Goal: Task Accomplishment & Management: Complete application form

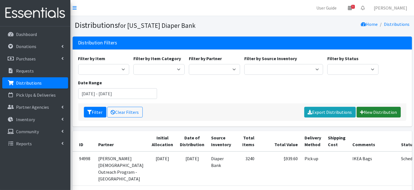
click at [372, 111] on link "New Distribution" at bounding box center [378, 112] width 44 height 11
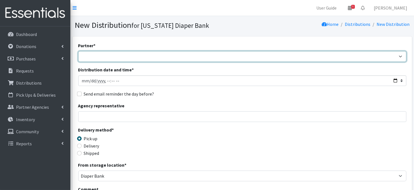
click at [120, 58] on select "Abide A Mother's Love [PERSON_NAME] Area Refugee Taskforce Big Brothers Big Sis…" at bounding box center [242, 56] width 328 height 11
select select "4634"
click at [78, 51] on select "Abide A Mother's Love BART - Benson Area Refugee Taskforce Big Brothers Big Sis…" at bounding box center [242, 56] width 328 height 11
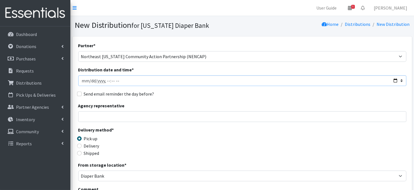
click at [91, 81] on input "Distribution date and time *" at bounding box center [242, 80] width 328 height 11
type input "2025-08-21T23:59"
click at [105, 80] on input "Distribution date and time *" at bounding box center [242, 80] width 328 height 11
click at [80, 145] on input "Delivery" at bounding box center [79, 146] width 4 height 4
radio input "true"
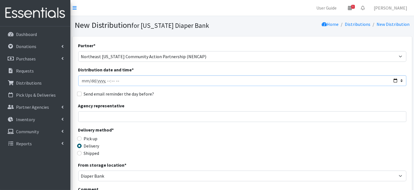
click at [89, 80] on input "Distribution date and time *" at bounding box center [242, 80] width 328 height 11
click at [105, 82] on input "Distribution date and time *" at bounding box center [242, 80] width 328 height 11
click at [111, 80] on input "Distribution date and time *" at bounding box center [242, 80] width 328 height 11
type input "2025-08-20T13:00"
click at [148, 82] on input "Distribution date and time *" at bounding box center [242, 80] width 328 height 11
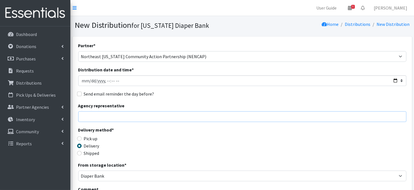
click at [188, 121] on input "Agency representative" at bounding box center [242, 116] width 328 height 11
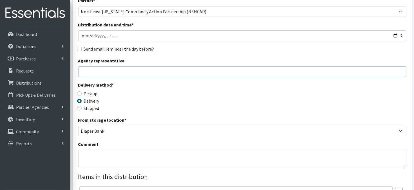
scroll to position [56, 0]
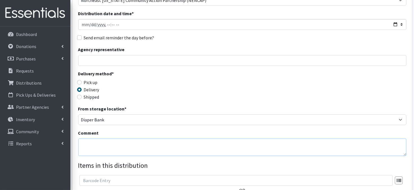
drag, startPoint x: 85, startPoint y: 145, endPoint x: 222, endPoint y: 19, distance: 186.7
click at [86, 145] on textarea "Comment" at bounding box center [242, 147] width 328 height 17
paste textarea "IKEA Bags on pallet(s) (Delivered)"
type textarea "IKEA Bags on pallet(s) (Delivered)"
click at [333, 108] on div "From storage location * Diaper Bank Lincoln WareHouse" at bounding box center [242, 115] width 328 height 20
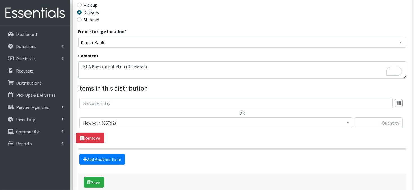
scroll to position [134, 0]
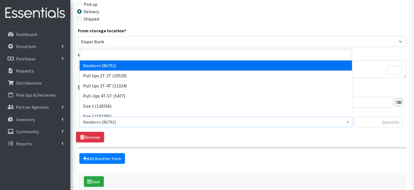
click at [349, 122] on span at bounding box center [348, 121] width 6 height 9
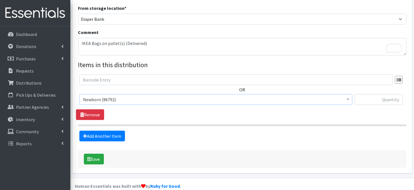
scroll to position [165, 0]
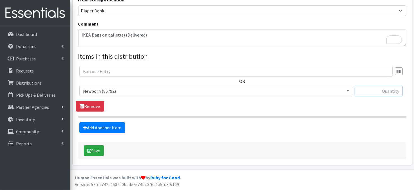
click at [379, 90] on input "text" at bounding box center [378, 91] width 48 height 11
type input "1200"
click at [102, 129] on link "Add Another Item" at bounding box center [102, 127] width 46 height 11
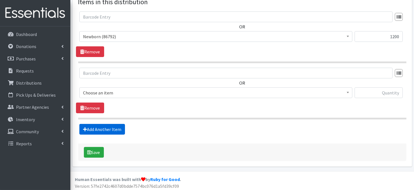
scroll to position [221, 0]
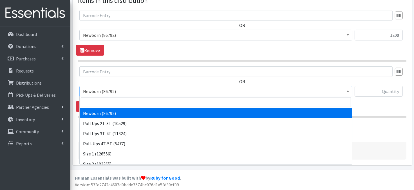
click at [348, 91] on b at bounding box center [347, 91] width 2 height 1
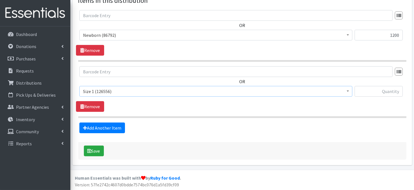
select select "3682"
click at [366, 92] on input "text" at bounding box center [378, 91] width 48 height 11
type input "1360"
click at [116, 130] on link "Add Another Item" at bounding box center [102, 128] width 46 height 11
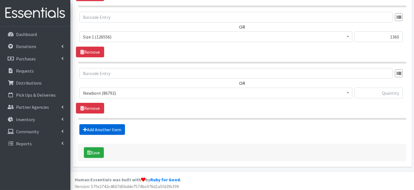
scroll to position [277, 0]
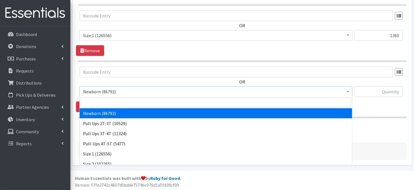
click at [348, 91] on b at bounding box center [347, 91] width 2 height 1
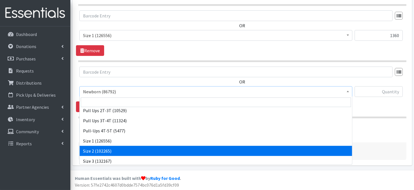
scroll to position [22, 0]
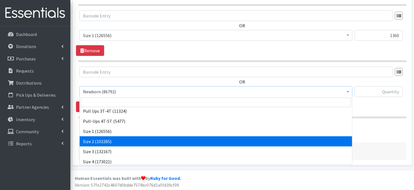
drag, startPoint x: 108, startPoint y: 139, endPoint x: 174, endPoint y: 97, distance: 79.2
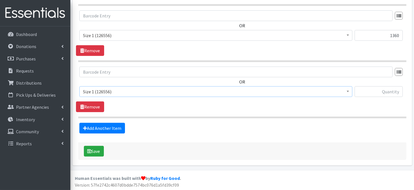
click at [347, 89] on span at bounding box center [348, 91] width 6 height 9
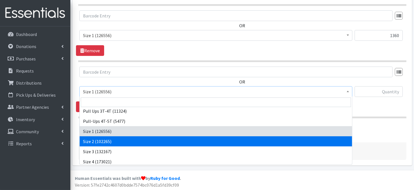
select select "3683"
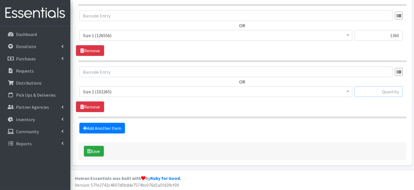
click at [370, 92] on input "text" at bounding box center [378, 91] width 48 height 11
type input "1440"
click at [102, 130] on link "Add Another Item" at bounding box center [102, 128] width 46 height 11
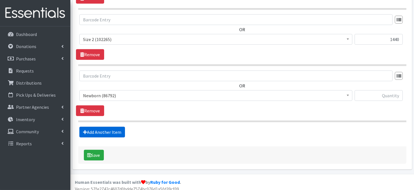
scroll to position [333, 0]
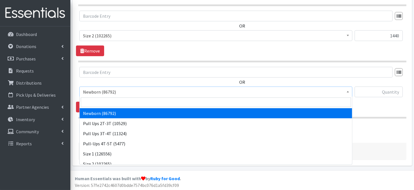
click at [349, 91] on b at bounding box center [347, 91] width 2 height 1
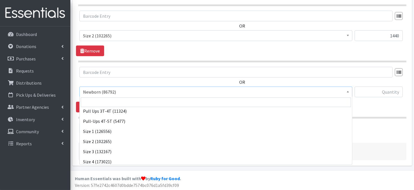
scroll to position [41, 0]
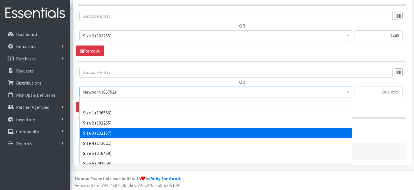
select select "3684"
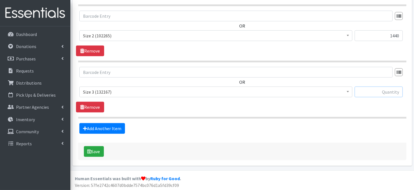
click at [391, 93] on input "text" at bounding box center [378, 92] width 48 height 11
type input "1260"
click at [105, 129] on link "Add Another Item" at bounding box center [102, 128] width 46 height 11
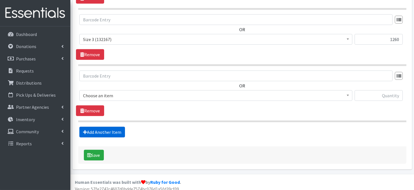
scroll to position [390, 0]
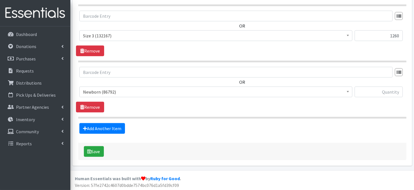
click at [345, 93] on span at bounding box center [348, 91] width 6 height 9
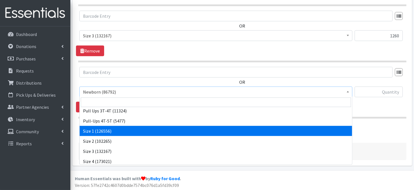
scroll to position [34, 0]
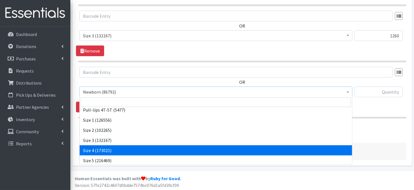
select select "3685"
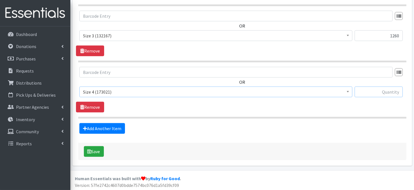
click at [379, 92] on input "text" at bounding box center [378, 92] width 48 height 11
type input "2520"
click at [117, 130] on link "Add Another Item" at bounding box center [102, 128] width 46 height 11
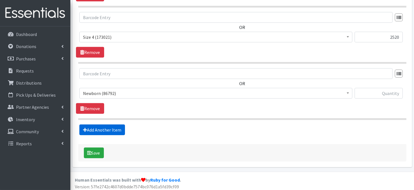
scroll to position [445, 0]
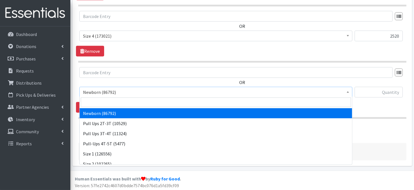
click at [348, 92] on span at bounding box center [348, 91] width 6 height 9
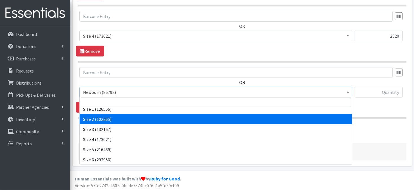
scroll to position [45, 0]
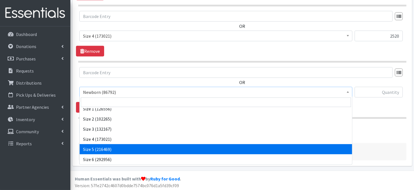
select select "3686"
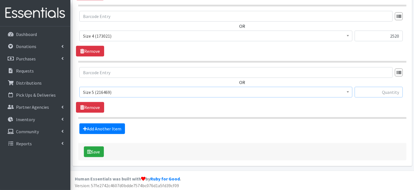
click at [370, 91] on input "text" at bounding box center [378, 92] width 48 height 11
type input "3240"
click at [106, 126] on link "Add Another Item" at bounding box center [102, 128] width 46 height 11
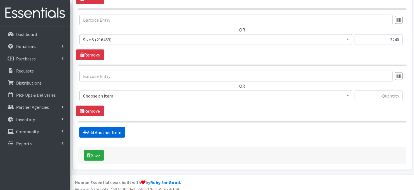
scroll to position [502, 0]
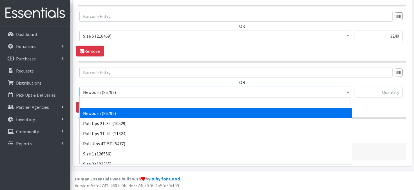
click at [346, 94] on span at bounding box center [348, 91] width 6 height 9
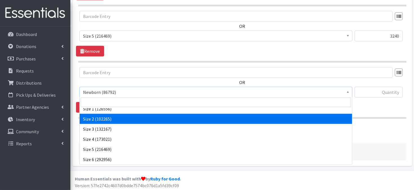
scroll to position [56, 0]
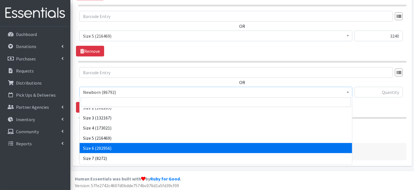
select select "3687"
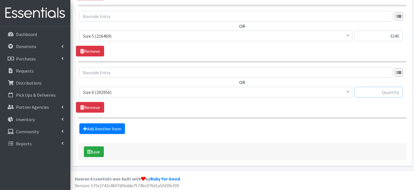
click at [371, 93] on input "text" at bounding box center [378, 92] width 48 height 11
type input "3000"
click at [116, 127] on link "Add Another Item" at bounding box center [102, 128] width 46 height 11
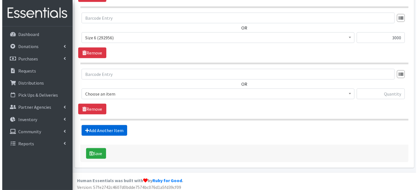
scroll to position [558, 0]
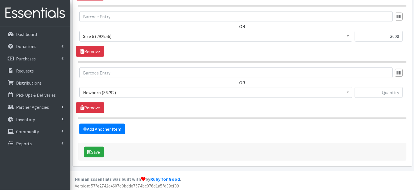
click at [347, 93] on span at bounding box center [348, 91] width 6 height 9
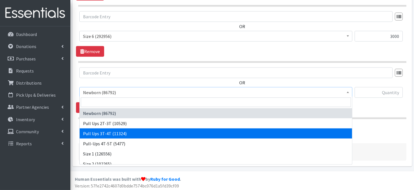
select select "3697"
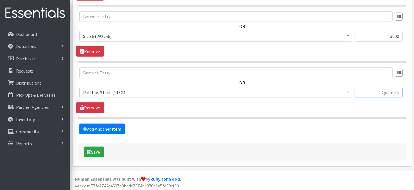
click at [369, 91] on input "text" at bounding box center [378, 92] width 48 height 11
type input "240"
click at [100, 151] on button "Save" at bounding box center [94, 152] width 20 height 11
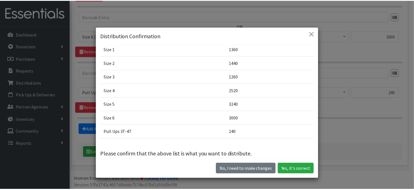
scroll to position [64, 0]
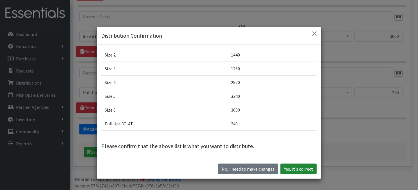
click at [299, 170] on button "Yes, it's correct" at bounding box center [298, 169] width 36 height 11
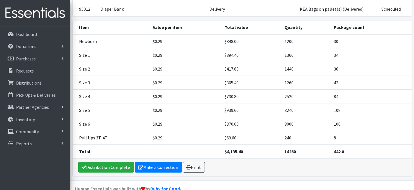
scroll to position [87, 0]
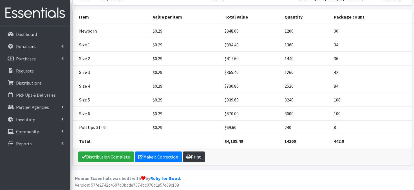
click at [195, 156] on link "Print" at bounding box center [194, 157] width 22 height 11
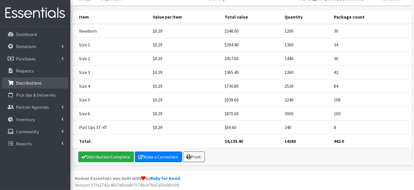
click at [23, 83] on p "Distributions" at bounding box center [29, 83] width 26 height 6
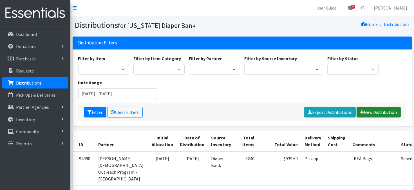
click at [377, 112] on link "New Distribution" at bounding box center [378, 112] width 44 height 11
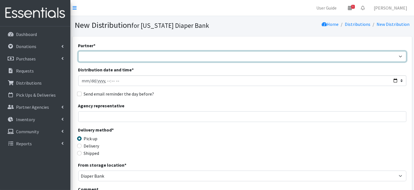
click at [115, 57] on select "Abide A Mother's Love BART - Benson Area Refugee Taskforce Big Brothers Big Sis…" at bounding box center [242, 56] width 328 height 11
select select "3903"
click at [78, 51] on select "Abide A Mother's Love BART - Benson Area Refugee Taskforce Big Brothers Big Sis…" at bounding box center [242, 56] width 328 height 11
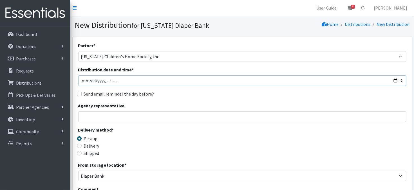
click at [90, 80] on input "Distribution date and time *" at bounding box center [242, 80] width 328 height 11
click at [105, 80] on input "Distribution date and time *" at bounding box center [242, 80] width 328 height 11
type input "2025-08-21T11:30"
click at [144, 112] on input "Agency representative" at bounding box center [242, 116] width 328 height 11
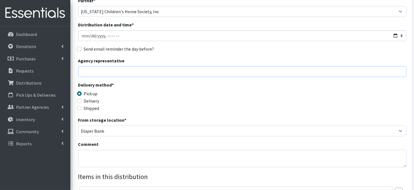
scroll to position [56, 0]
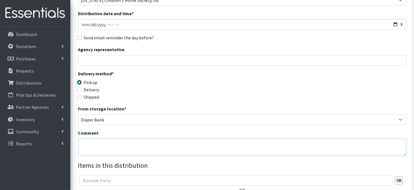
click at [112, 149] on textarea "Comment" at bounding box center [242, 147] width 328 height 17
paste textarea "IKEA Bags on pallet(s)"
type textarea "IKEA Bags on pallet(s)"
click at [213, 100] on div "Delivery method * Pick up Delivery Shipped Shipping cost" at bounding box center [242, 87] width 328 height 35
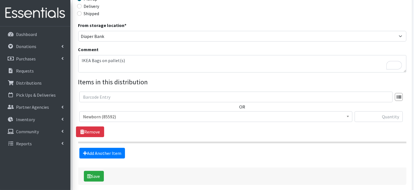
scroll to position [165, 0]
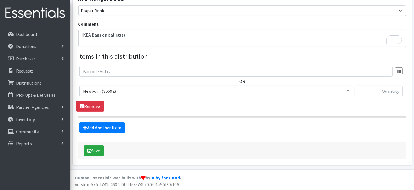
click at [347, 92] on span at bounding box center [348, 90] width 6 height 9
click at [385, 92] on input "text" at bounding box center [378, 91] width 48 height 11
type input "400"
click at [111, 129] on link "Add Another Item" at bounding box center [102, 127] width 46 height 11
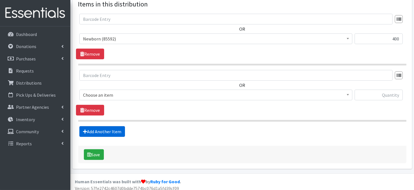
scroll to position [221, 0]
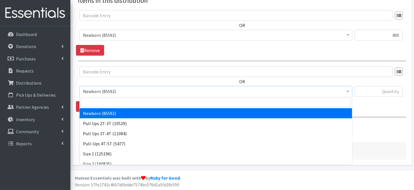
click at [345, 91] on span at bounding box center [348, 90] width 6 height 9
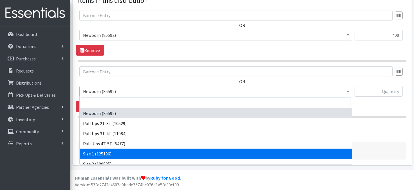
select select "3682"
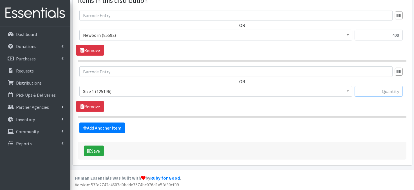
click at [366, 91] on input "text" at bounding box center [378, 91] width 48 height 11
type input "800"
click at [103, 129] on link "Add Another Item" at bounding box center [102, 128] width 46 height 11
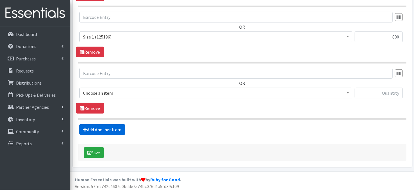
scroll to position [277, 0]
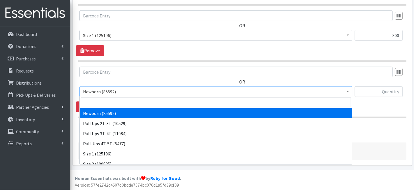
click at [346, 90] on span at bounding box center [348, 91] width 6 height 9
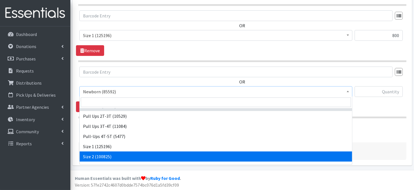
scroll to position [11, 0]
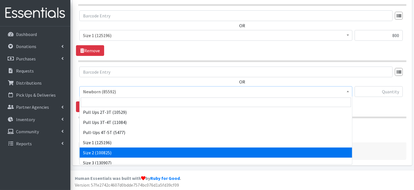
select select "3683"
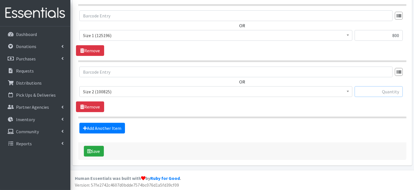
click at [378, 91] on input "text" at bounding box center [378, 91] width 48 height 11
type input "720"
click at [102, 126] on link "Add Another Item" at bounding box center [102, 128] width 46 height 11
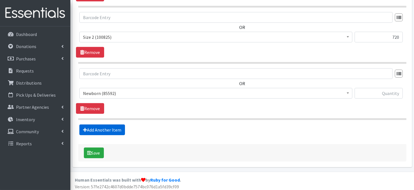
scroll to position [333, 0]
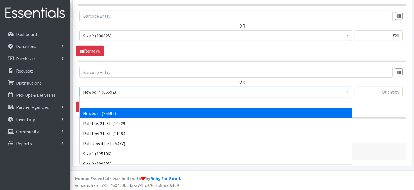
click at [347, 91] on b at bounding box center [347, 91] width 2 height 1
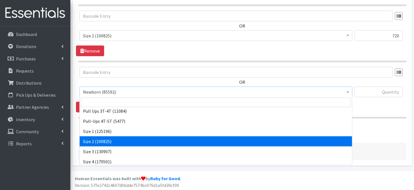
scroll to position [34, 0]
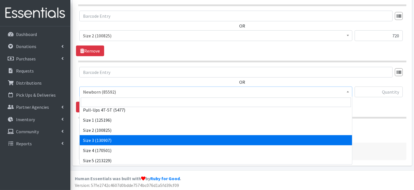
select select "3684"
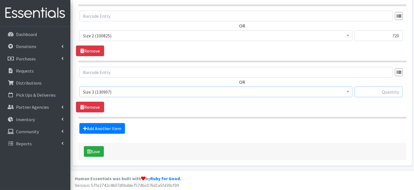
click at [372, 92] on input "text" at bounding box center [378, 92] width 48 height 11
type input "600"
click at [99, 129] on link "Add Another Item" at bounding box center [102, 128] width 46 height 11
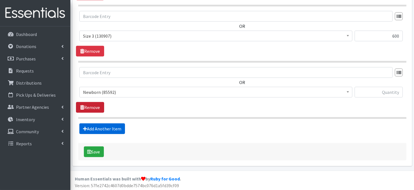
scroll to position [390, 0]
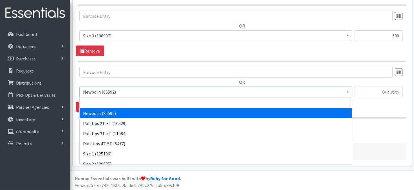
click at [350, 91] on span at bounding box center [348, 91] width 6 height 9
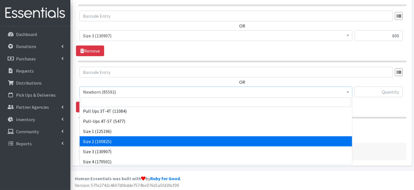
scroll to position [34, 0]
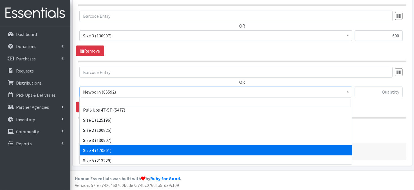
select select "3685"
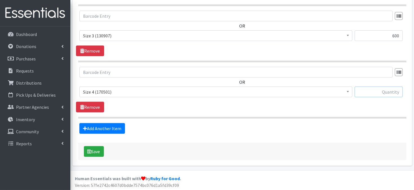
click at [369, 91] on input "text" at bounding box center [378, 92] width 48 height 11
type input "1200"
click at [111, 128] on link "Add Another Item" at bounding box center [102, 128] width 46 height 11
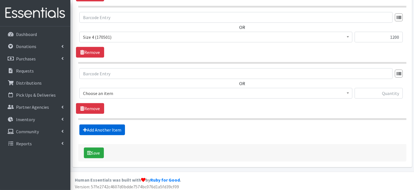
scroll to position [445, 0]
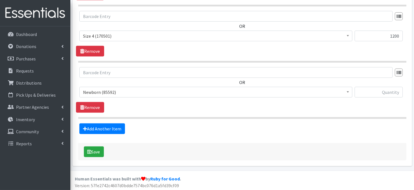
click at [351, 92] on span "Newborn (85592)" at bounding box center [215, 92] width 273 height 11
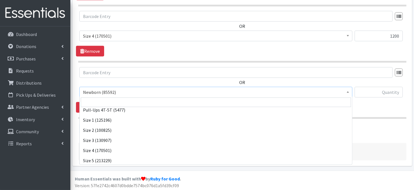
scroll to position [45, 0]
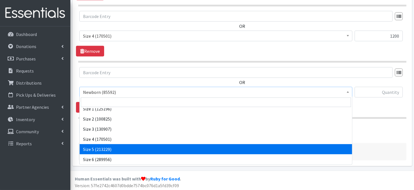
select select "3686"
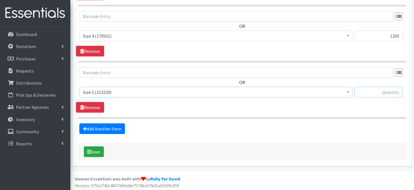
click at [384, 93] on input "text" at bounding box center [378, 92] width 48 height 11
type input "1260"
click at [116, 129] on link "Add Another Item" at bounding box center [102, 128] width 46 height 11
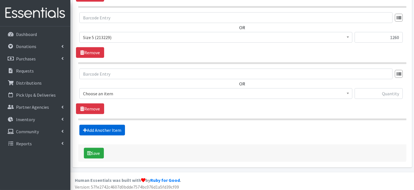
scroll to position [502, 0]
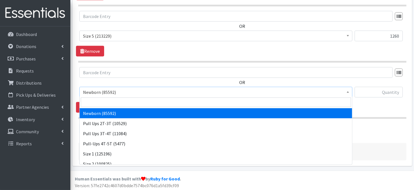
click at [345, 92] on span at bounding box center [348, 91] width 6 height 9
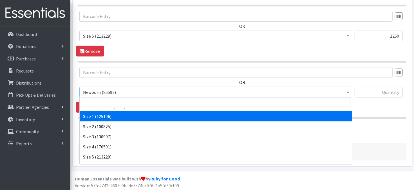
scroll to position [64, 0]
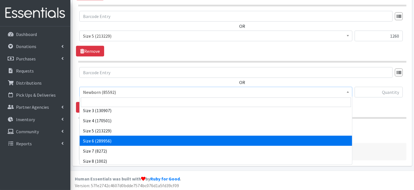
select select "3687"
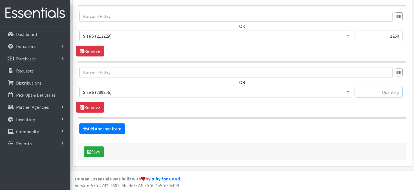
click at [365, 93] on input "text" at bounding box center [378, 92] width 48 height 11
type input "2280"
click at [108, 129] on link "Add Another Item" at bounding box center [102, 128] width 46 height 11
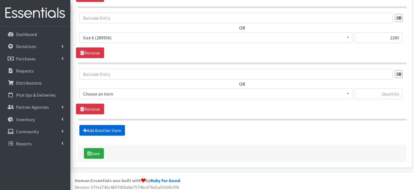
scroll to position [558, 0]
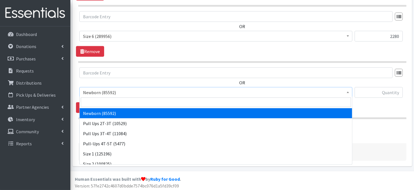
click at [345, 92] on span at bounding box center [348, 91] width 6 height 9
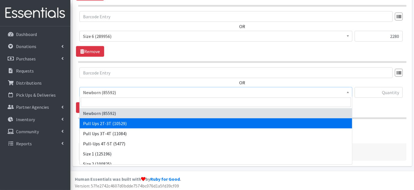
select select "3696"
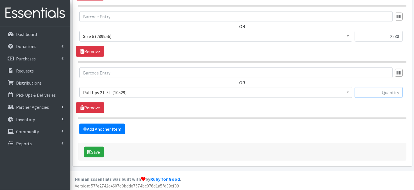
click at [368, 90] on input "text" at bounding box center [378, 92] width 48 height 11
type input "360"
click at [106, 129] on link "Add Another Item" at bounding box center [102, 129] width 46 height 11
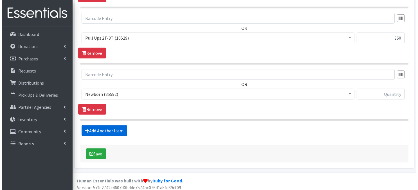
scroll to position [614, 0]
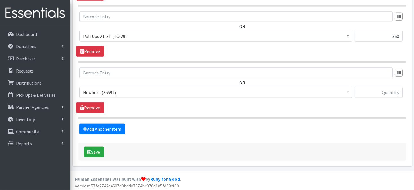
click at [346, 92] on b at bounding box center [347, 92] width 2 height 1
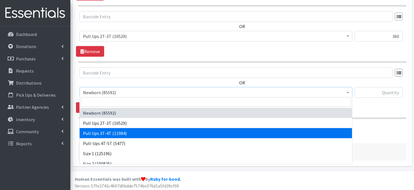
select select "3697"
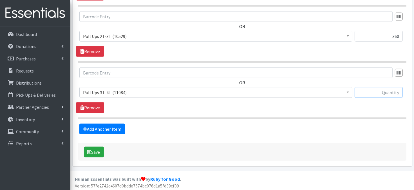
click at [385, 91] on input "text" at bounding box center [378, 92] width 48 height 11
type input "180"
click at [97, 151] on button "Save" at bounding box center [94, 152] width 20 height 11
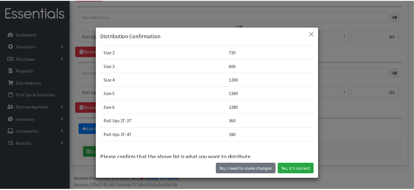
scroll to position [78, 0]
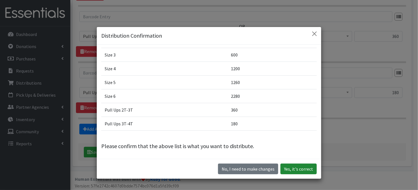
click at [290, 171] on button "Yes, it's correct" at bounding box center [298, 169] width 36 height 11
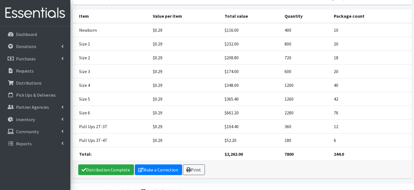
scroll to position [90, 0]
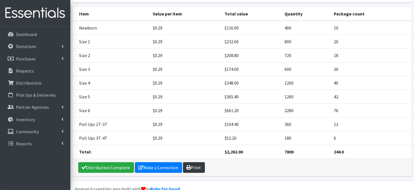
click at [189, 165] on link "Print" at bounding box center [194, 167] width 22 height 11
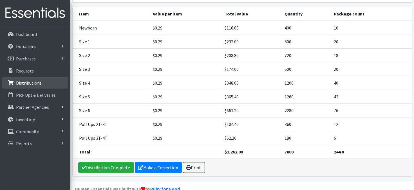
click at [17, 83] on p "Distributions" at bounding box center [29, 83] width 26 height 6
